Goal: Information Seeking & Learning: Compare options

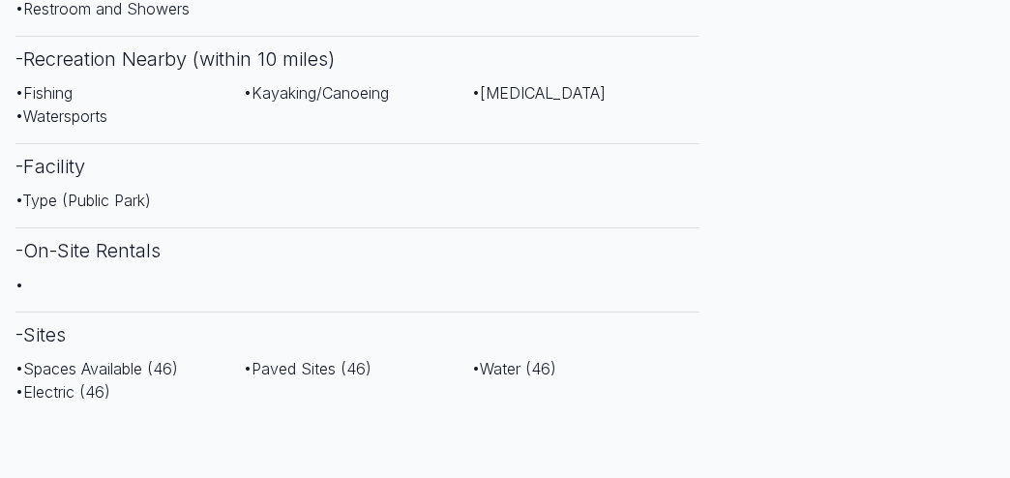
scroll to position [1161, 0]
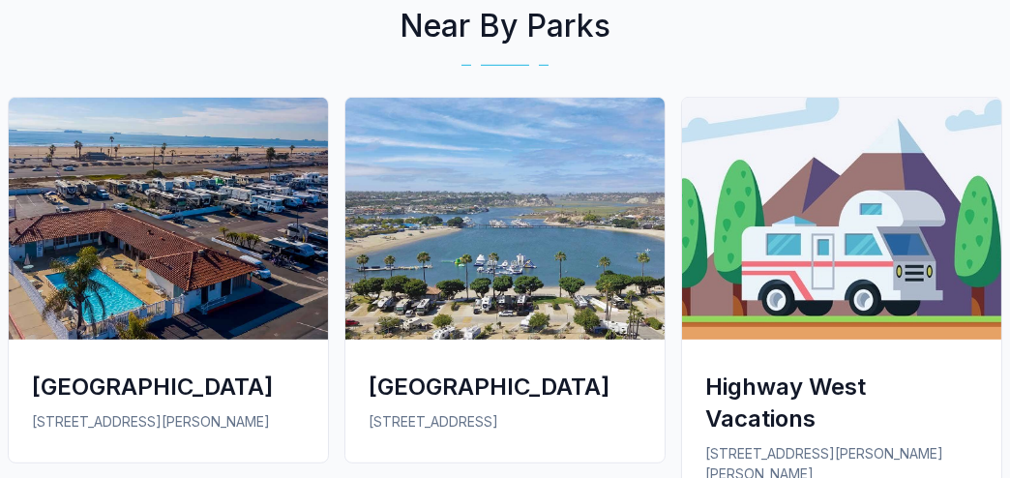
scroll to position [3190, 0]
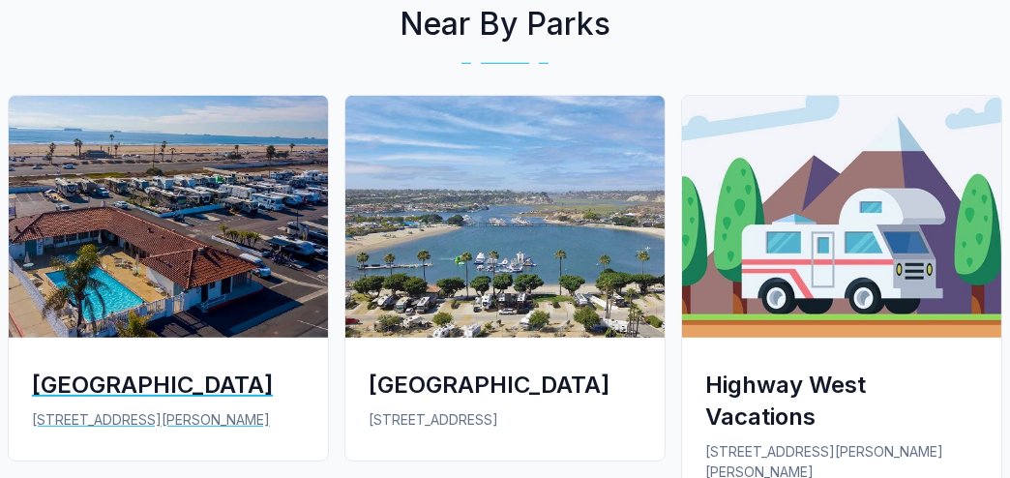
click at [200, 368] on div "[GEOGRAPHIC_DATA]" at bounding box center [168, 384] width 273 height 32
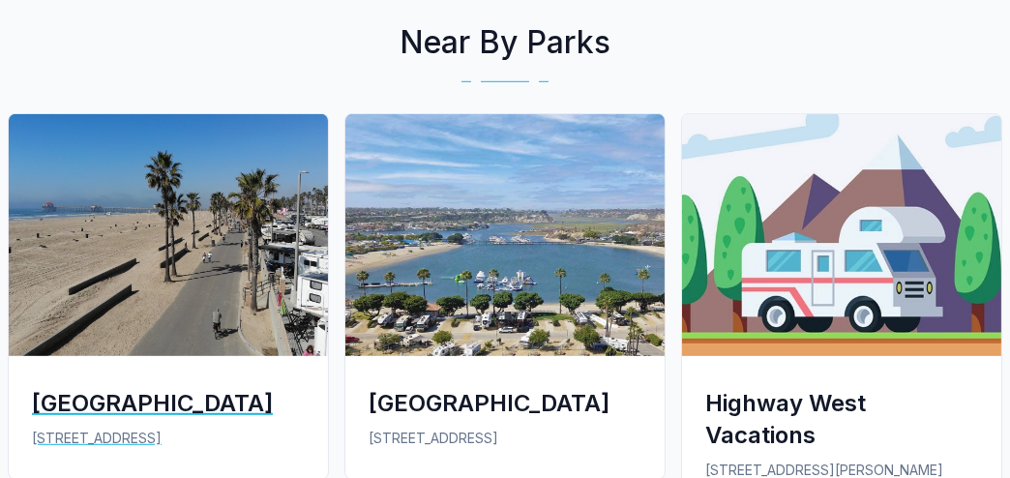
scroll to position [3190, 0]
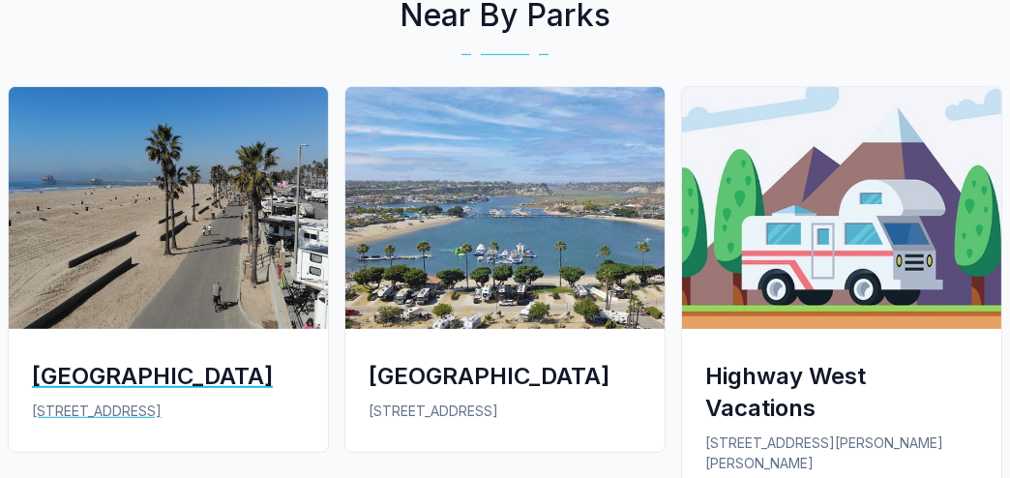
click at [174, 360] on div "[GEOGRAPHIC_DATA]" at bounding box center [168, 376] width 273 height 32
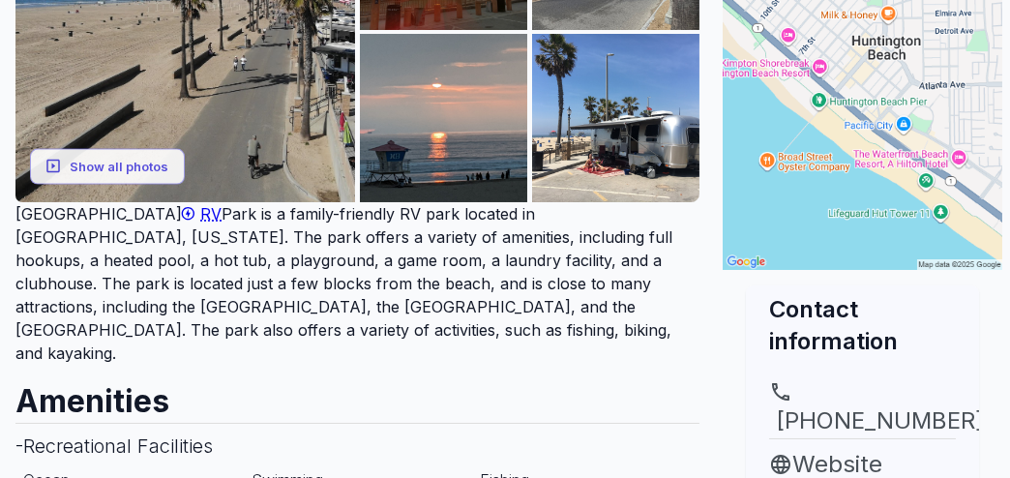
scroll to position [257, 0]
